Goal: Transaction & Acquisition: Purchase product/service

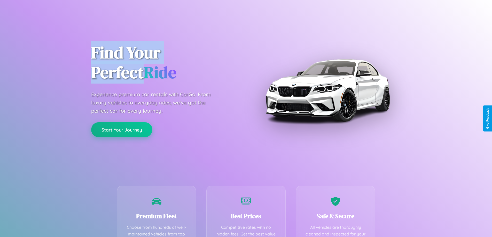
click at [122, 130] on button "Start Your Journey" at bounding box center [121, 129] width 61 height 15
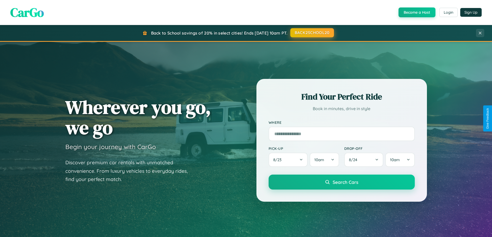
click at [312, 33] on button "BACK2SCHOOL20" at bounding box center [312, 32] width 44 height 9
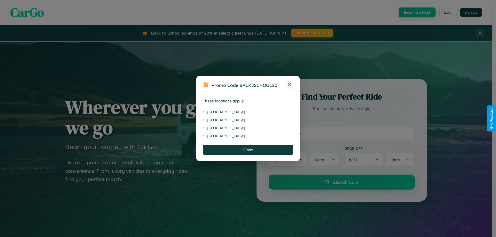
click at [290, 85] on icon at bounding box center [289, 84] width 3 height 3
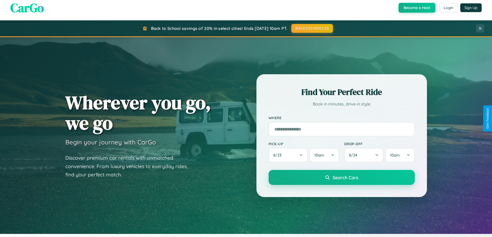
scroll to position [223, 0]
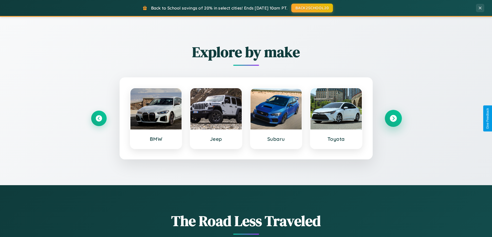
click at [393, 119] on icon at bounding box center [393, 118] width 7 height 7
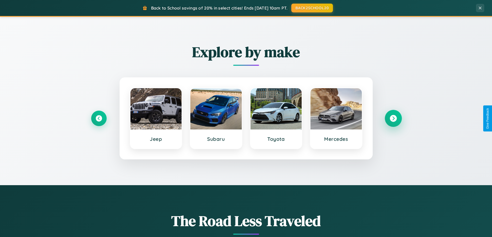
click at [393, 119] on icon at bounding box center [393, 118] width 7 height 7
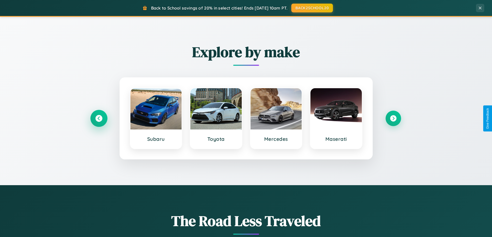
click at [99, 119] on icon at bounding box center [98, 118] width 7 height 7
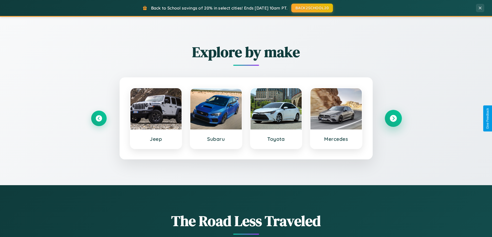
click at [393, 119] on icon at bounding box center [393, 118] width 7 height 7
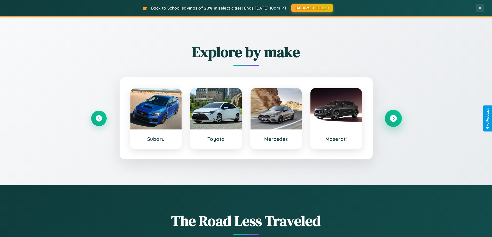
click at [393, 119] on icon at bounding box center [393, 118] width 7 height 7
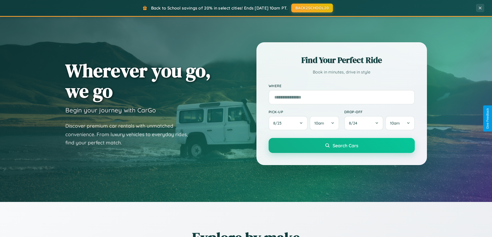
scroll to position [15, 0]
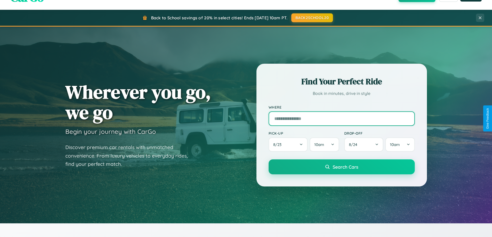
click at [341, 119] on input "text" at bounding box center [342, 119] width 146 height 14
type input "**********"
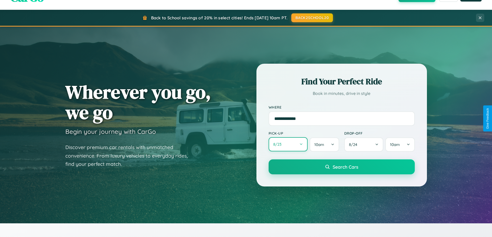
click at [288, 145] on button "8 / 23" at bounding box center [288, 144] width 39 height 14
select select "*"
select select "****"
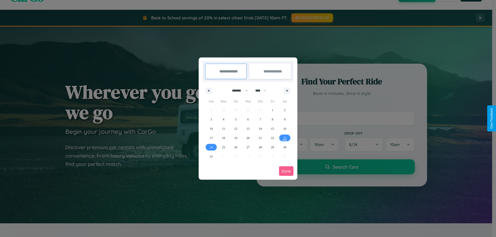
drag, startPoint x: 238, startPoint y: 91, endPoint x: 248, endPoint y: 104, distance: 16.5
click at [238, 91] on select "******* ******** ***** ***** *** **** **** ****** ********* ******* ******** **…" at bounding box center [239, 91] width 22 height 9
select select "*"
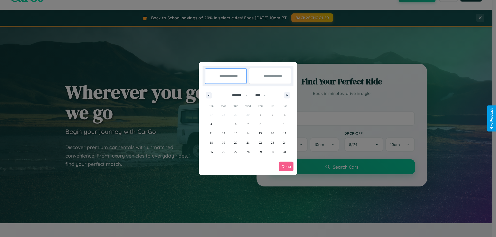
click at [263, 95] on select "**** **** **** **** **** **** **** **** **** **** **** **** **** **** **** ****…" at bounding box center [260, 95] width 15 height 9
select select "****"
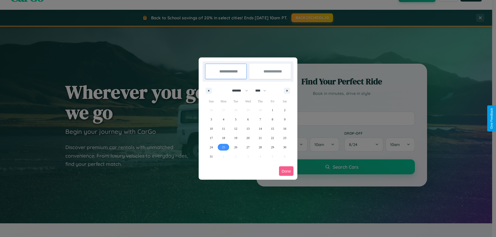
click at [223, 147] on span "25" at bounding box center [223, 147] width 3 height 9
type input "**********"
click at [287, 91] on icon "button" at bounding box center [288, 91] width 3 height 2
select select "*"
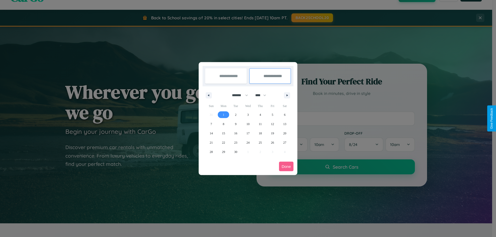
click at [223, 115] on span "1" at bounding box center [224, 114] width 2 height 9
type input "**********"
select select "*"
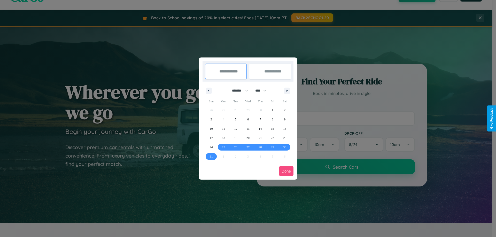
click at [286, 171] on button "Done" at bounding box center [286, 172] width 14 height 10
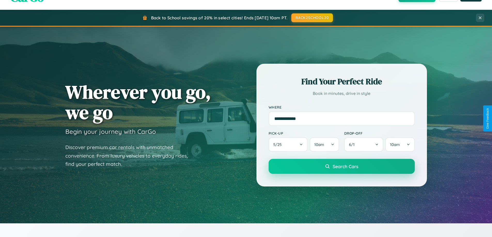
click at [341, 167] on span "Search Cars" at bounding box center [346, 167] width 26 height 6
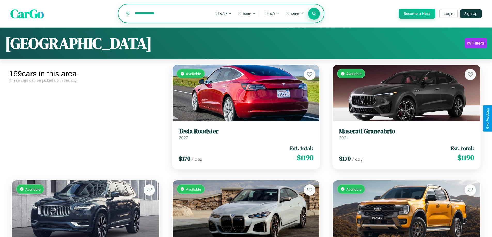
type input "**********"
click at [314, 14] on icon at bounding box center [314, 13] width 5 height 5
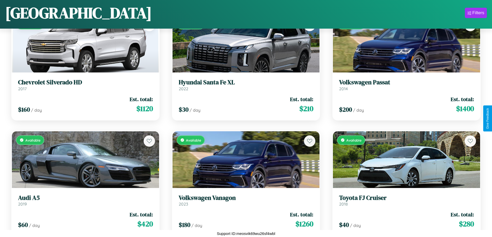
scroll to position [304, 0]
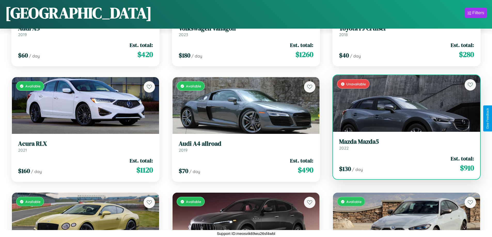
click at [403, 145] on h3 "Mazda Mazda5" at bounding box center [406, 141] width 135 height 7
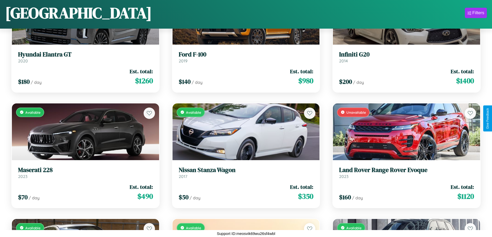
scroll to position [1229, 0]
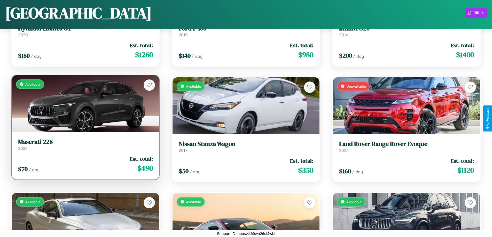
click at [85, 104] on div "Available" at bounding box center [85, 103] width 147 height 57
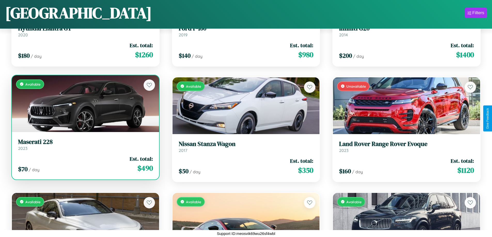
click at [85, 104] on div "Available" at bounding box center [85, 103] width 147 height 57
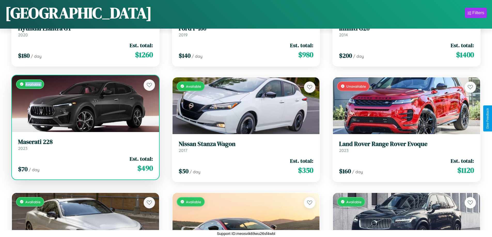
click at [85, 104] on div "Available" at bounding box center [85, 103] width 147 height 57
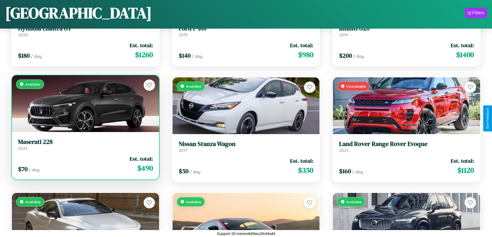
click at [85, 104] on div "Available" at bounding box center [85, 103] width 147 height 57
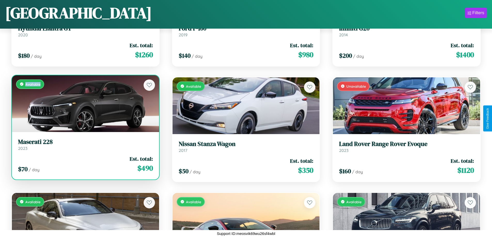
click at [85, 104] on div "Available" at bounding box center [85, 103] width 147 height 57
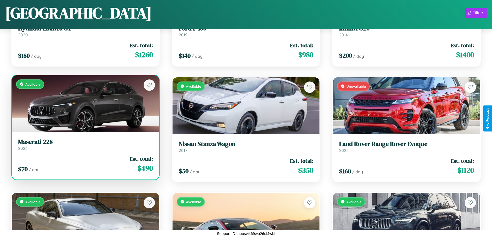
click at [85, 145] on h3 "Maserati 228" at bounding box center [85, 141] width 135 height 7
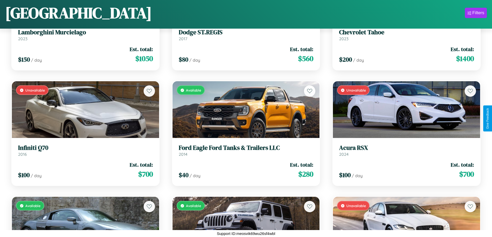
scroll to position [4931, 0]
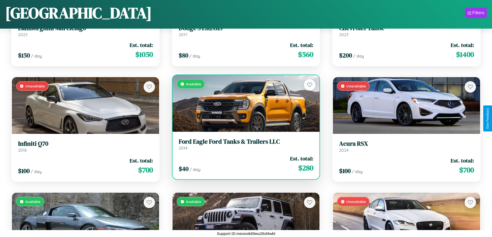
click at [244, 144] on h3 "Ford Eagle Ford Tanks & Trailers LLC" at bounding box center [246, 141] width 135 height 7
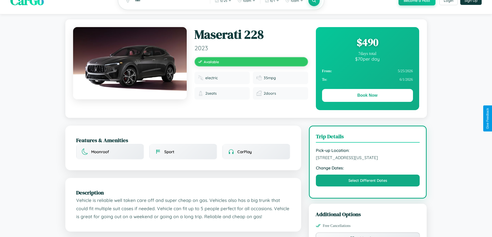
scroll to position [139, 0]
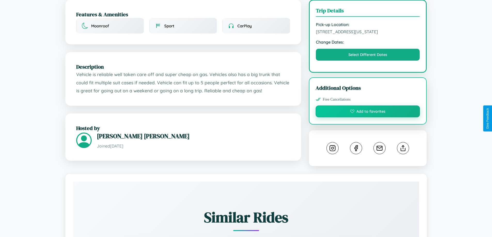
click at [368, 118] on button "Add to favorites" at bounding box center [368, 112] width 105 height 12
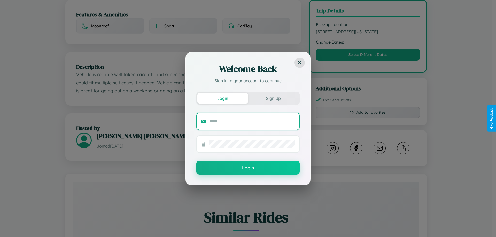
click at [252, 121] on input "text" at bounding box center [252, 122] width 86 height 8
type input "**********"
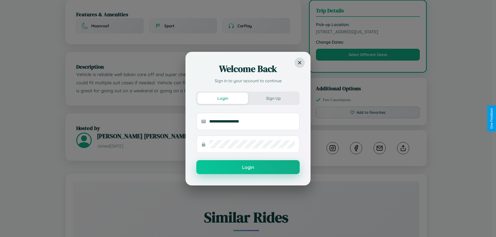
click at [248, 168] on button "Login" at bounding box center [247, 167] width 103 height 14
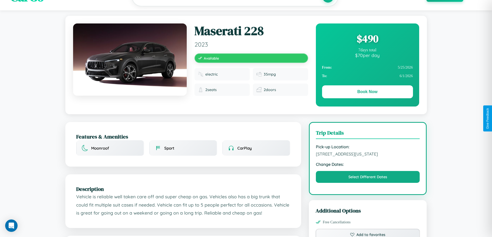
scroll to position [0, 0]
